Goal: Task Accomplishment & Management: Manage account settings

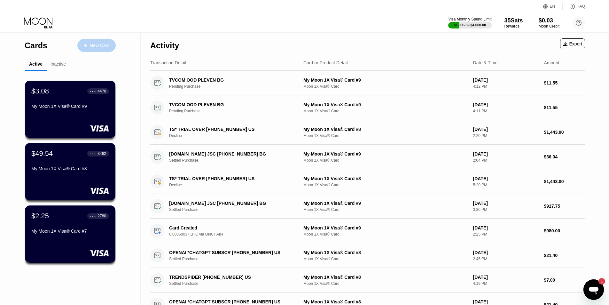
click at [100, 43] on div "New Card" at bounding box center [100, 45] width 20 height 5
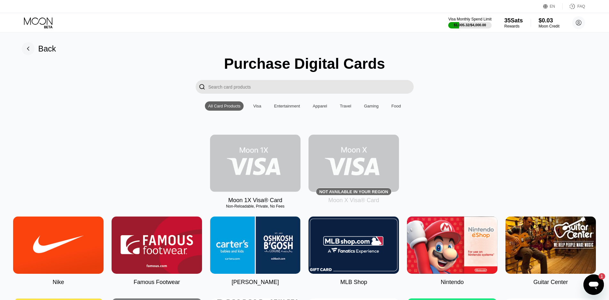
click at [266, 162] on img at bounding box center [255, 163] width 90 height 57
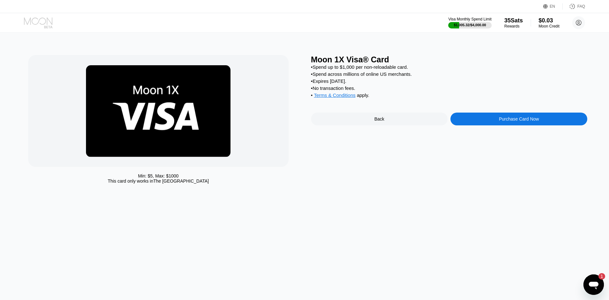
click at [35, 25] on icon at bounding box center [39, 22] width 30 height 11
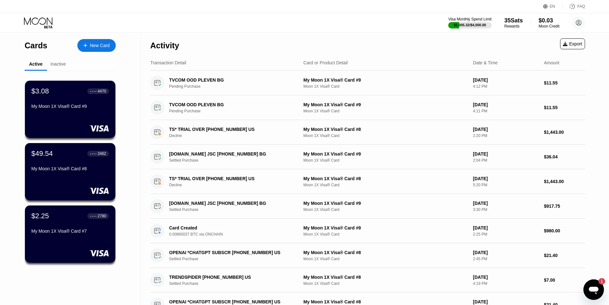
click at [592, 292] on icon "Open messaging window, 1 unread message" at bounding box center [594, 290] width 12 height 12
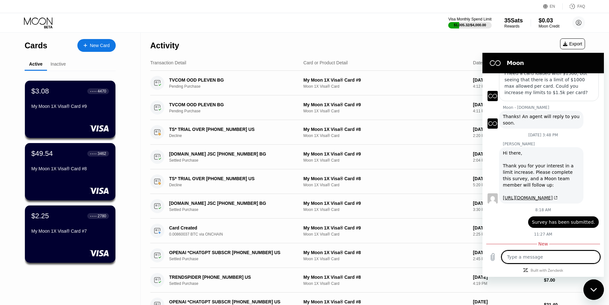
scroll to position [317, 0]
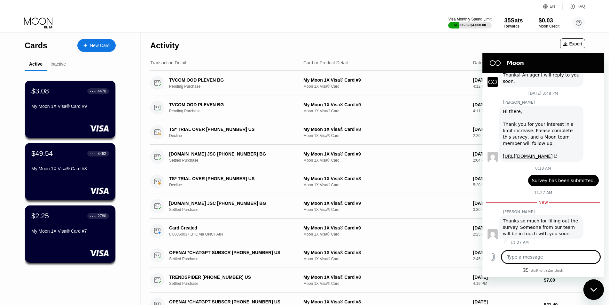
click at [387, 22] on div "Visa Monthly Spend Limit $1,005.32 / $4,000.00 35 Sats Rewards $0.03 Moon Credi…" at bounding box center [304, 22] width 609 height 19
click at [400, 19] on div "Visa Monthly Spend Limit $1,005.32 / $4,000.00 35 Sats Rewards $0.03 Moon Credi…" at bounding box center [304, 22] width 609 height 19
click at [595, 286] on div "Close messaging window" at bounding box center [593, 289] width 19 height 19
type textarea "x"
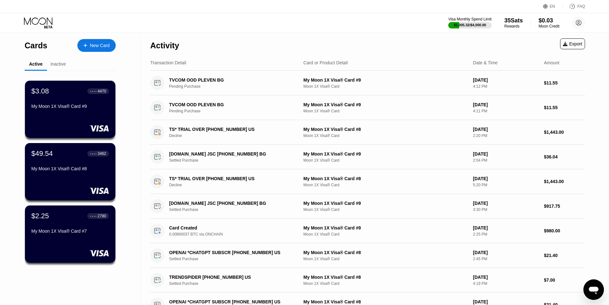
scroll to position [317, 0]
